Goal: Check status: Check status

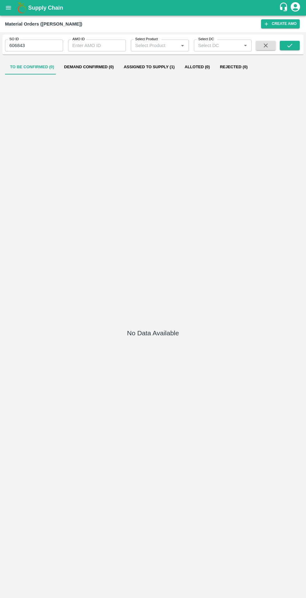
click at [8, 8] on icon "open drawer" at bounding box center [8, 7] width 5 height 3
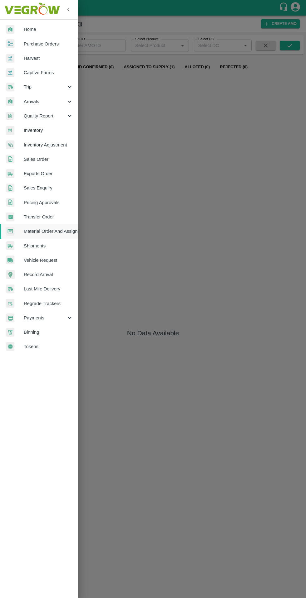
click at [46, 45] on span "Purchase Orders" at bounding box center [48, 44] width 49 height 7
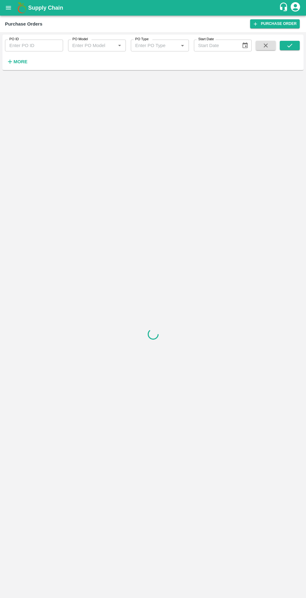
click at [14, 65] on h6 "More" at bounding box center [20, 62] width 14 height 8
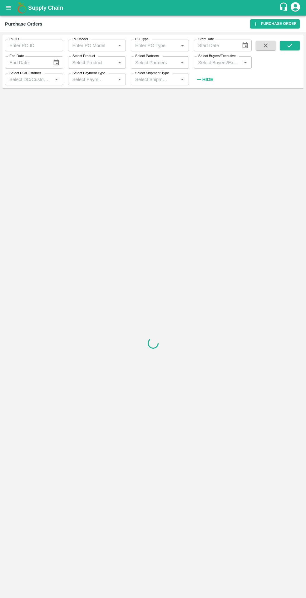
click at [209, 79] on strong "Hide" at bounding box center [207, 79] width 11 height 5
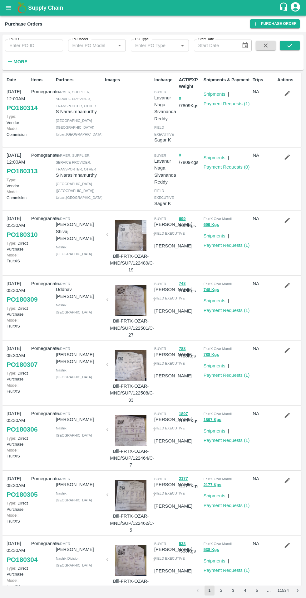
click at [36, 46] on input "PO ID" at bounding box center [34, 46] width 58 height 12
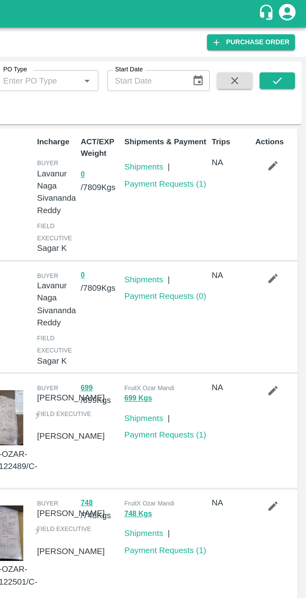
type input "179768"
click at [285, 50] on button "submit" at bounding box center [289, 45] width 20 height 9
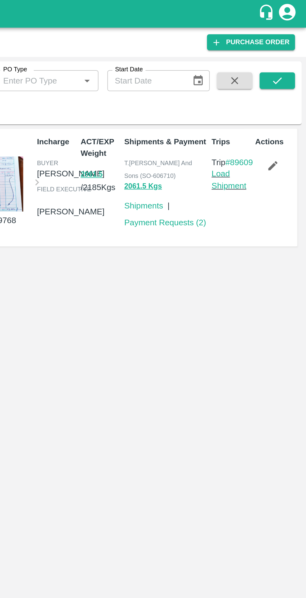
click at [214, 127] on link "Payment Requests ( 2 )" at bounding box center [226, 125] width 46 height 5
